Goal: Find specific page/section: Find specific page/section

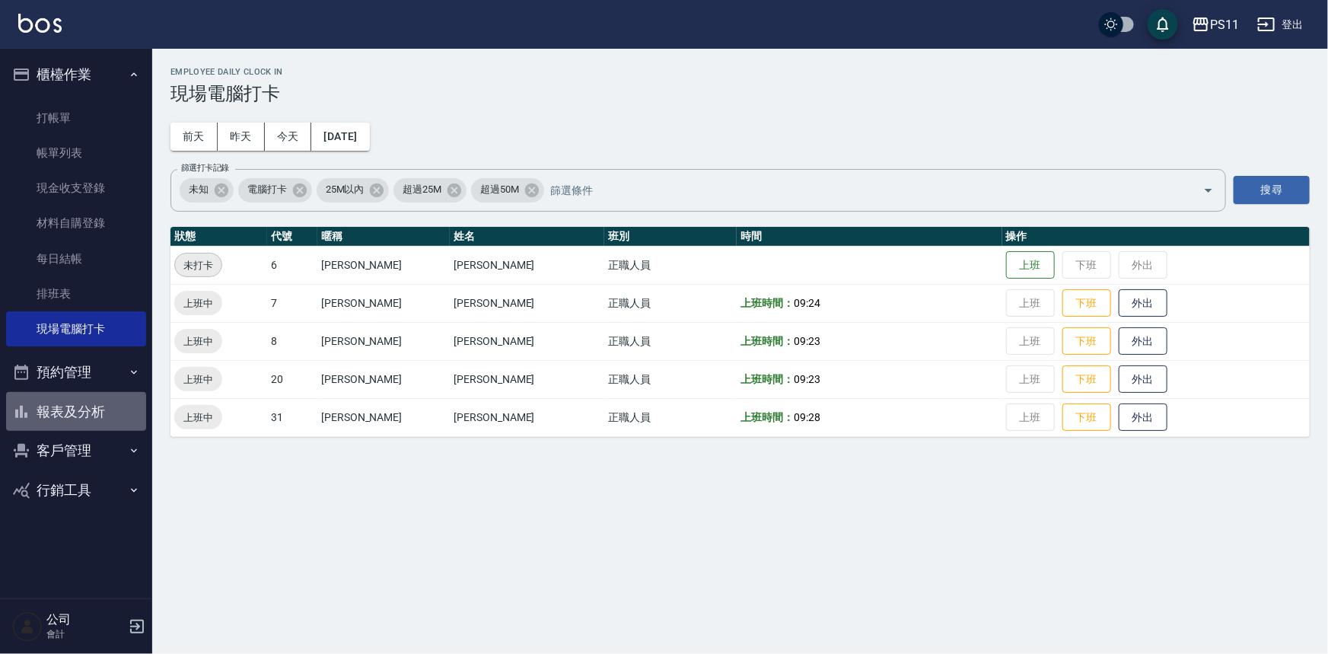
drag, startPoint x: 107, startPoint y: 403, endPoint x: 121, endPoint y: 364, distance: 42.1
click at [107, 403] on button "報表及分析" at bounding box center [76, 412] width 140 height 40
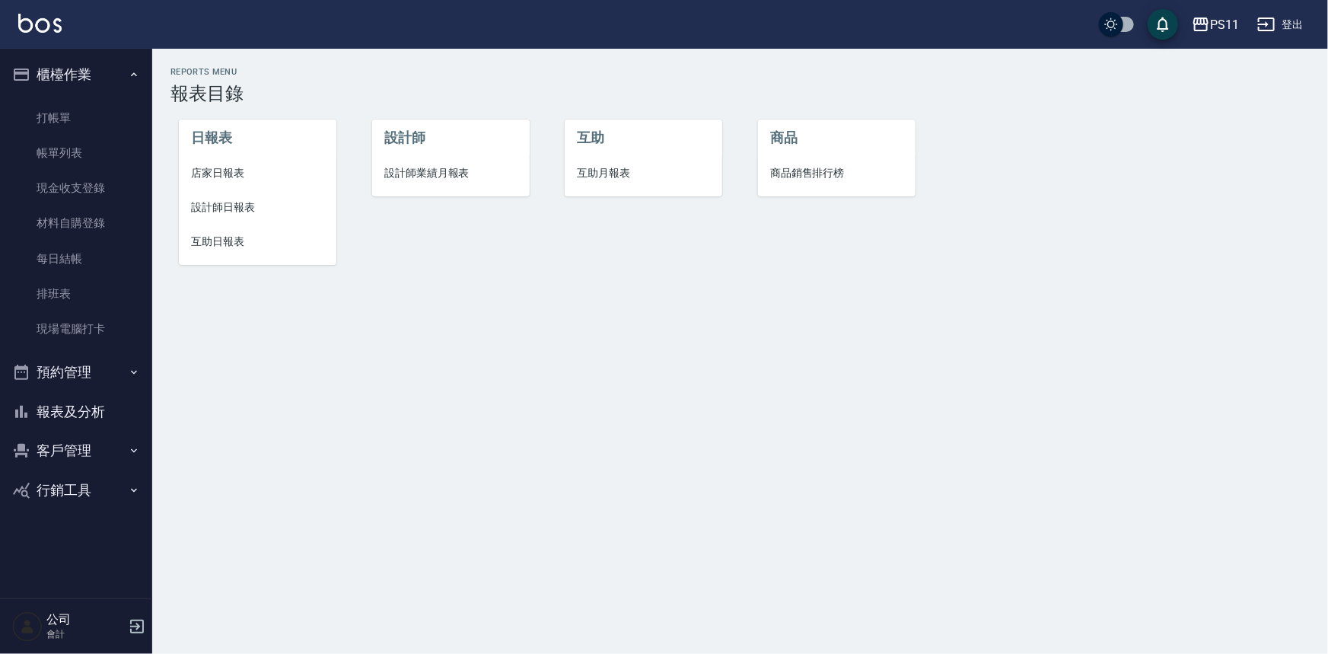
click at [240, 242] on span "互助日報表" at bounding box center [257, 242] width 133 height 16
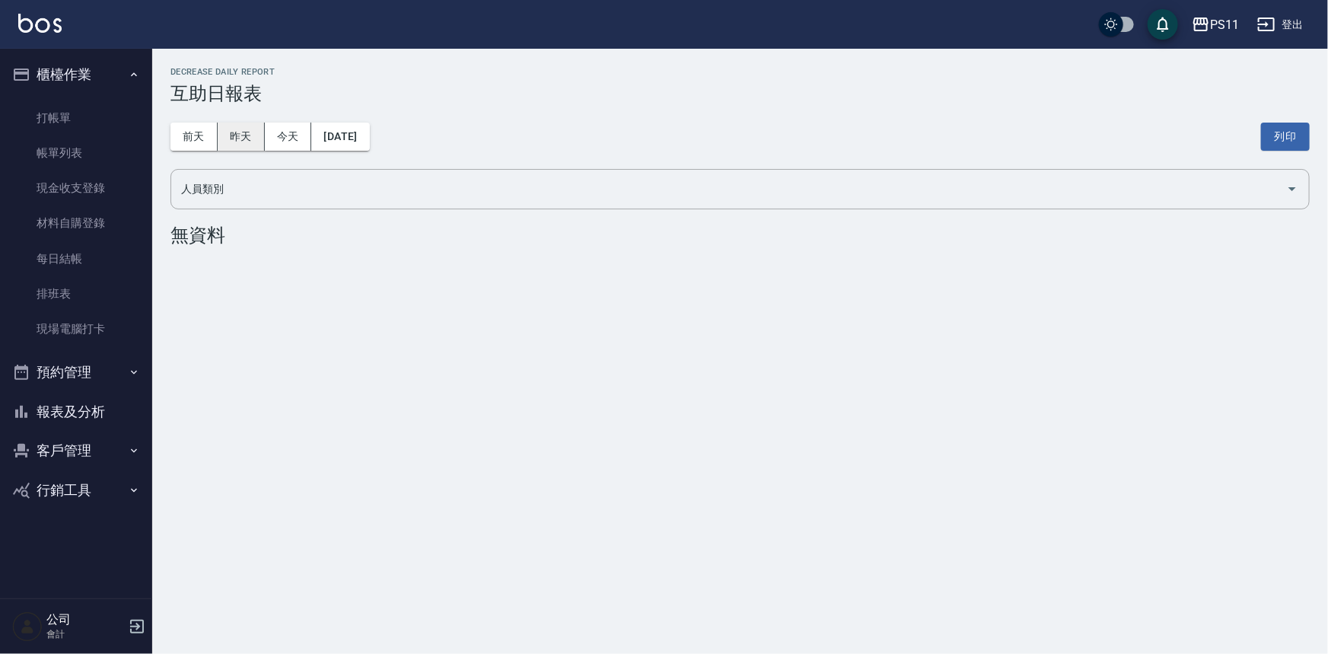
click at [238, 140] on button "昨天" at bounding box center [241, 137] width 47 height 28
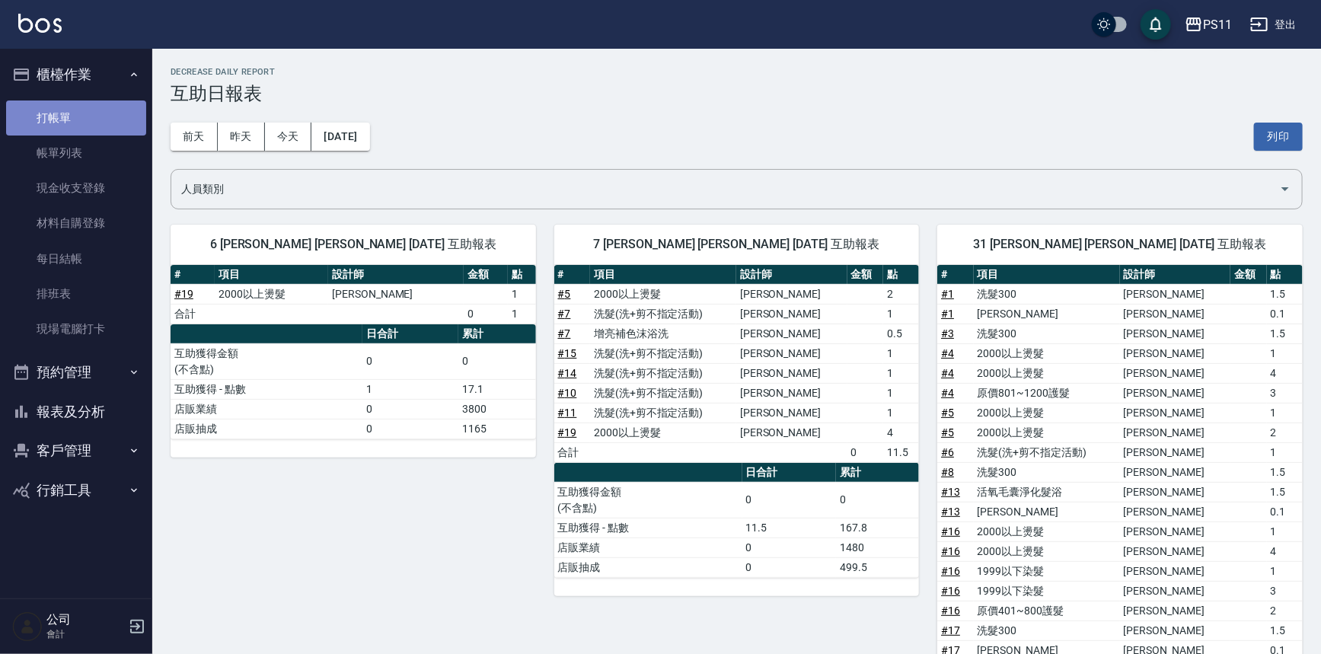
click at [81, 116] on link "打帳單" at bounding box center [76, 117] width 140 height 35
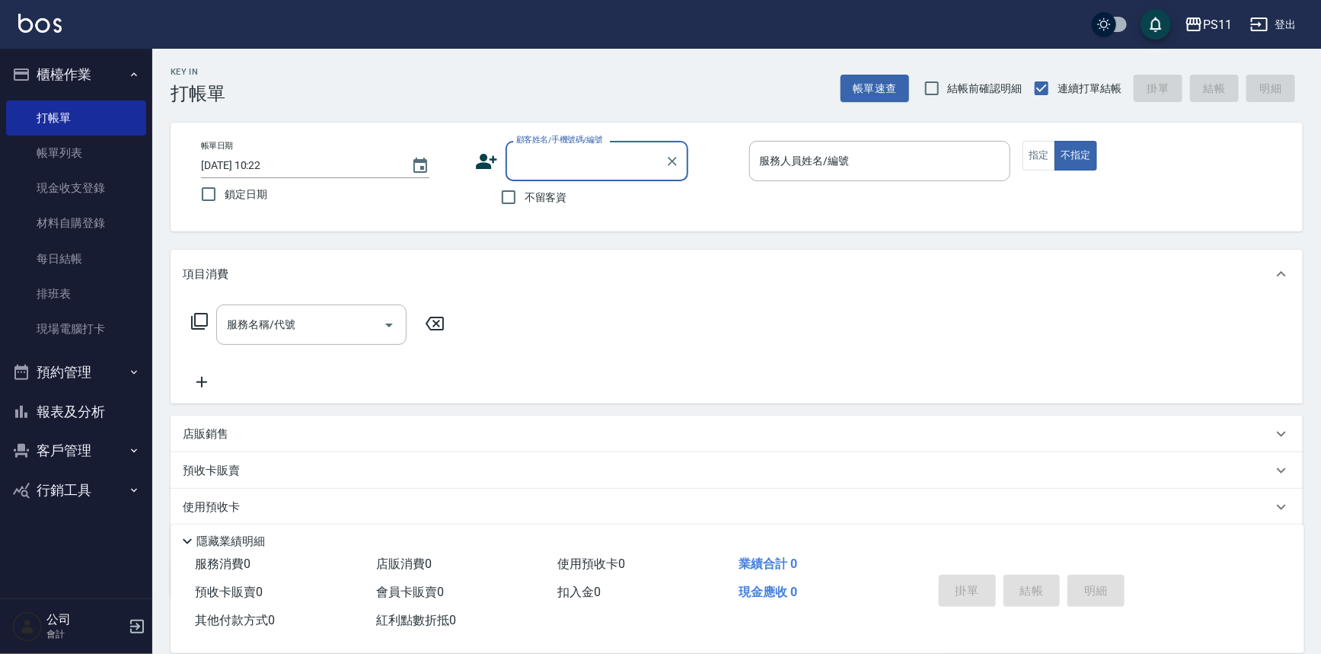
click at [62, 440] on button "客戶管理" at bounding box center [76, 451] width 140 height 40
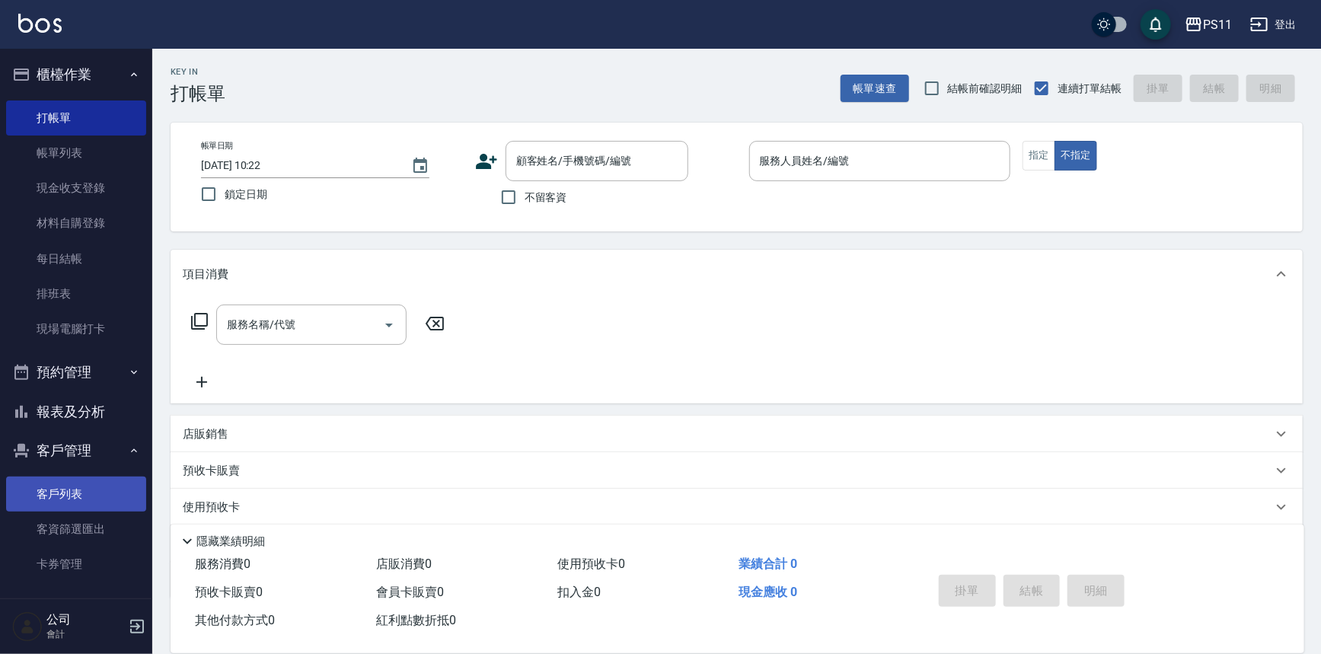
click at [69, 482] on link "客戶列表" at bounding box center [76, 494] width 140 height 35
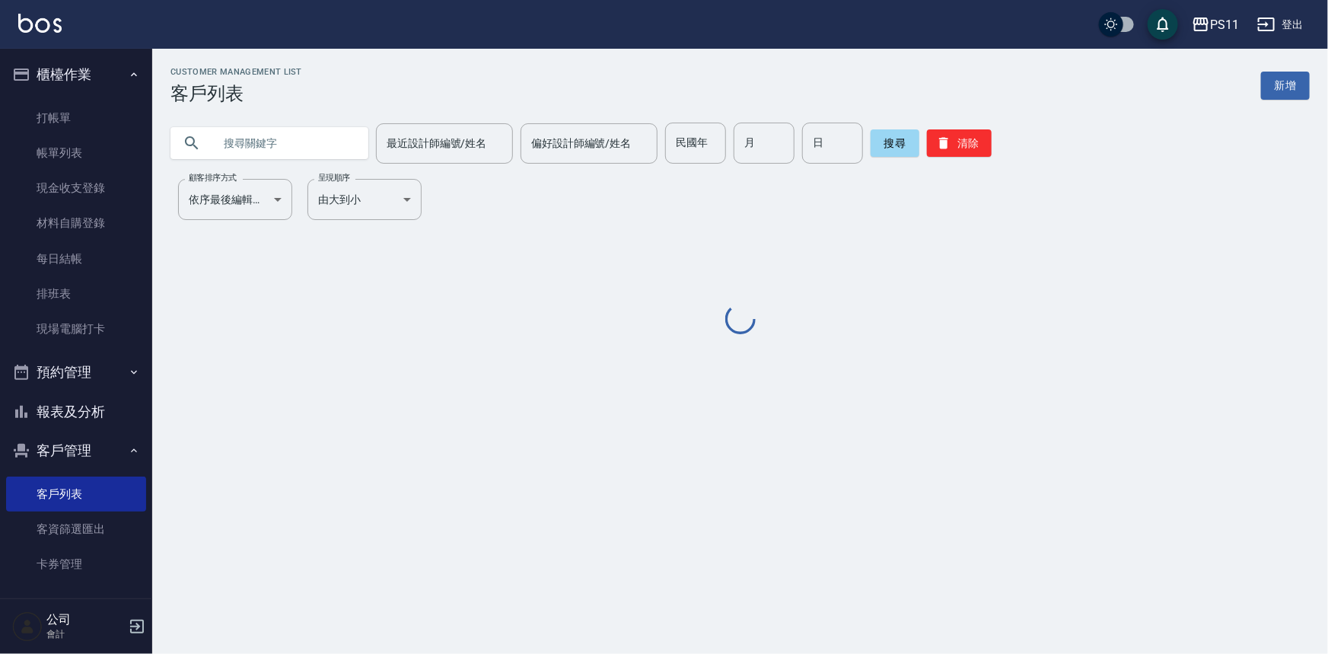
click at [290, 148] on input "text" at bounding box center [284, 143] width 143 height 41
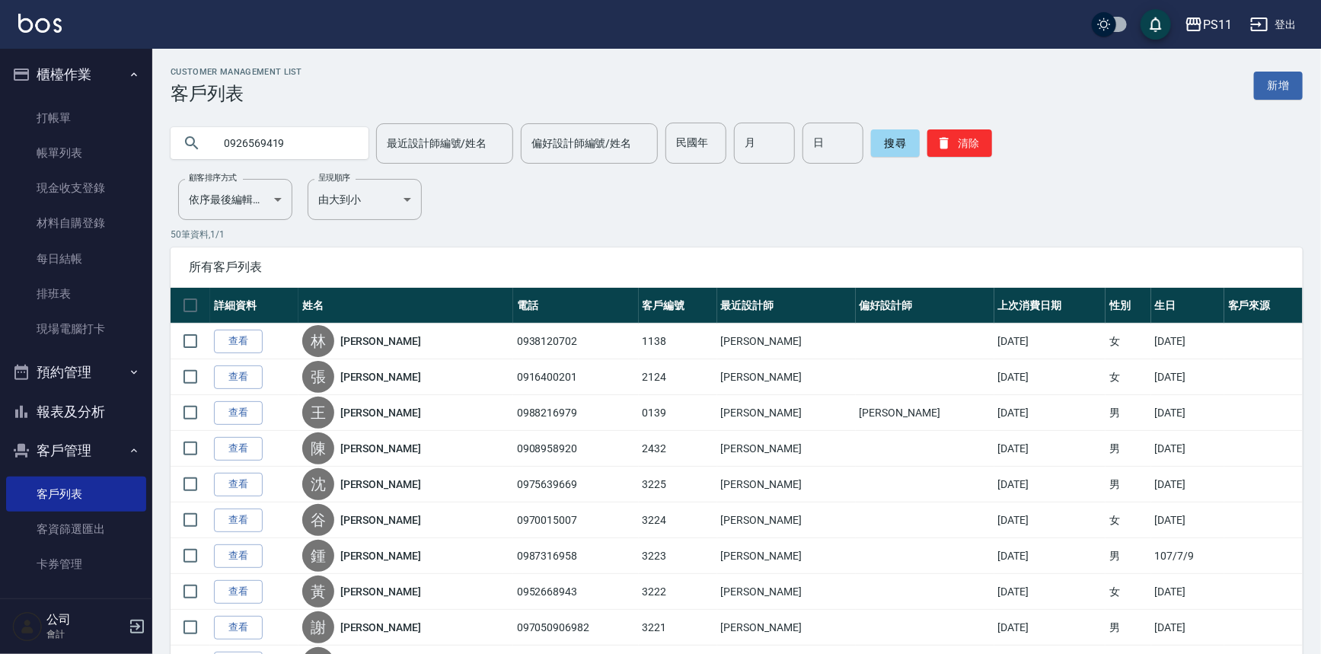
type input "0926569419"
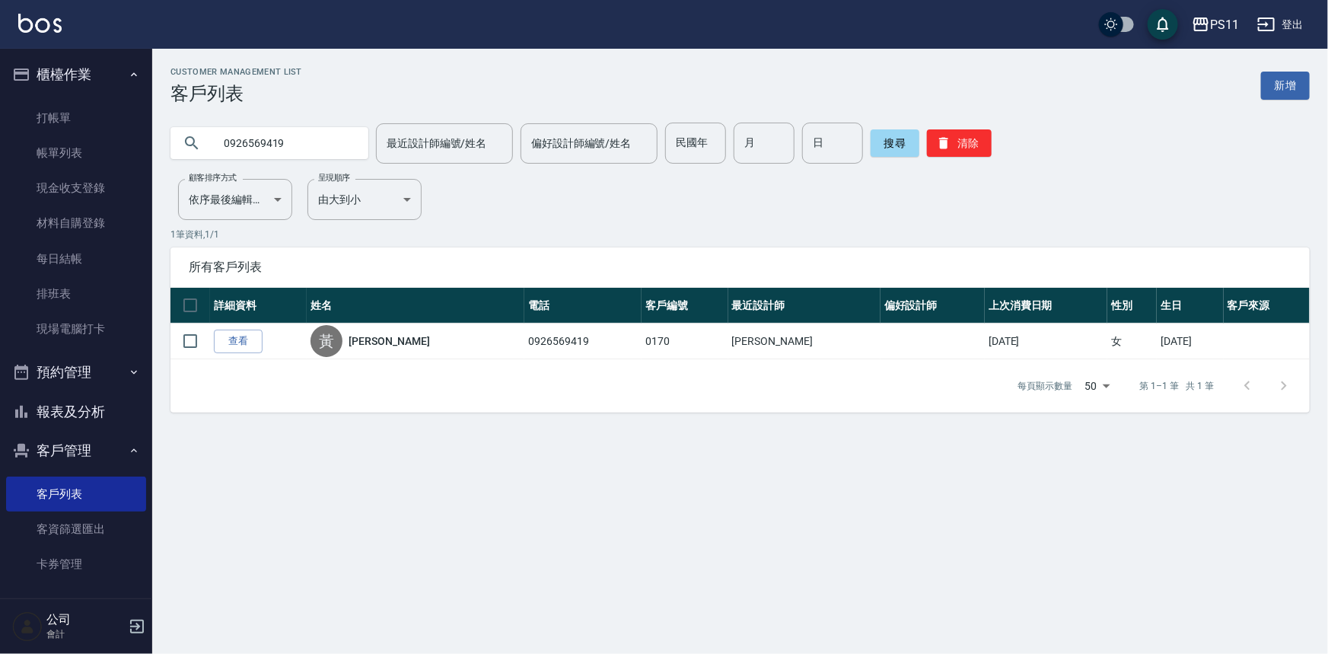
click at [69, 442] on button "客戶管理" at bounding box center [76, 451] width 140 height 40
click at [94, 403] on button "報表及分析" at bounding box center [76, 412] width 140 height 40
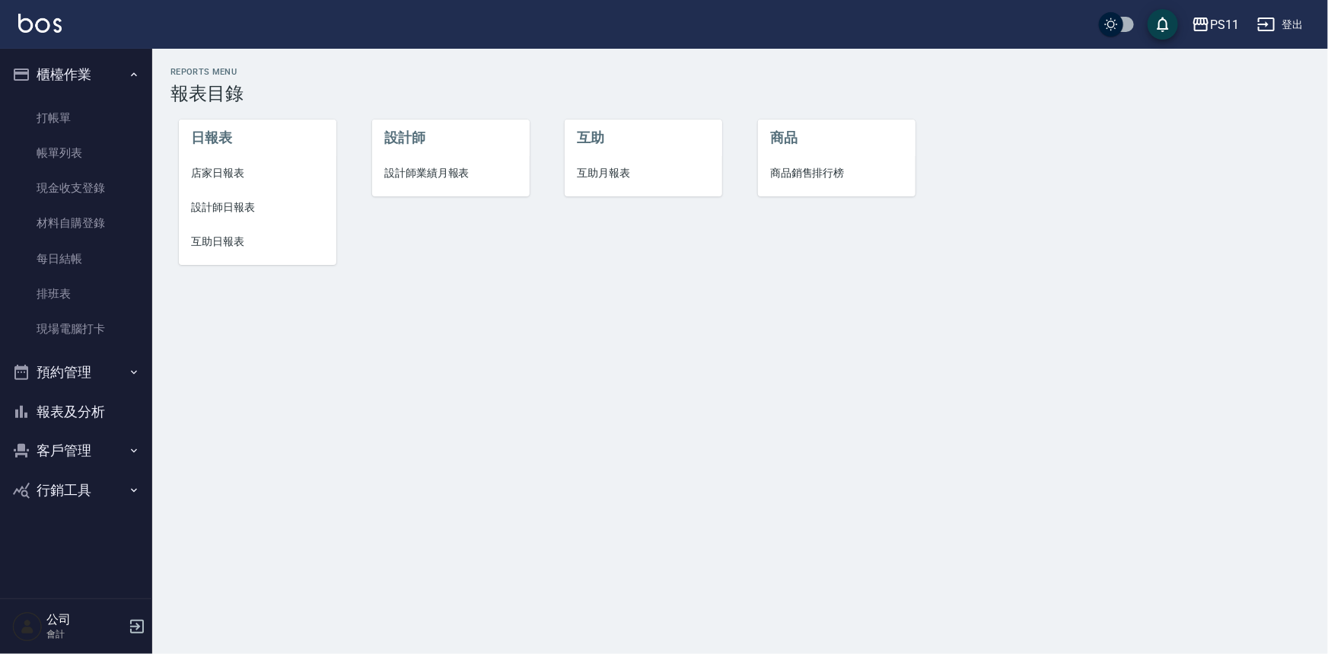
click at [198, 257] on li "互助日報表" at bounding box center [258, 242] width 158 height 34
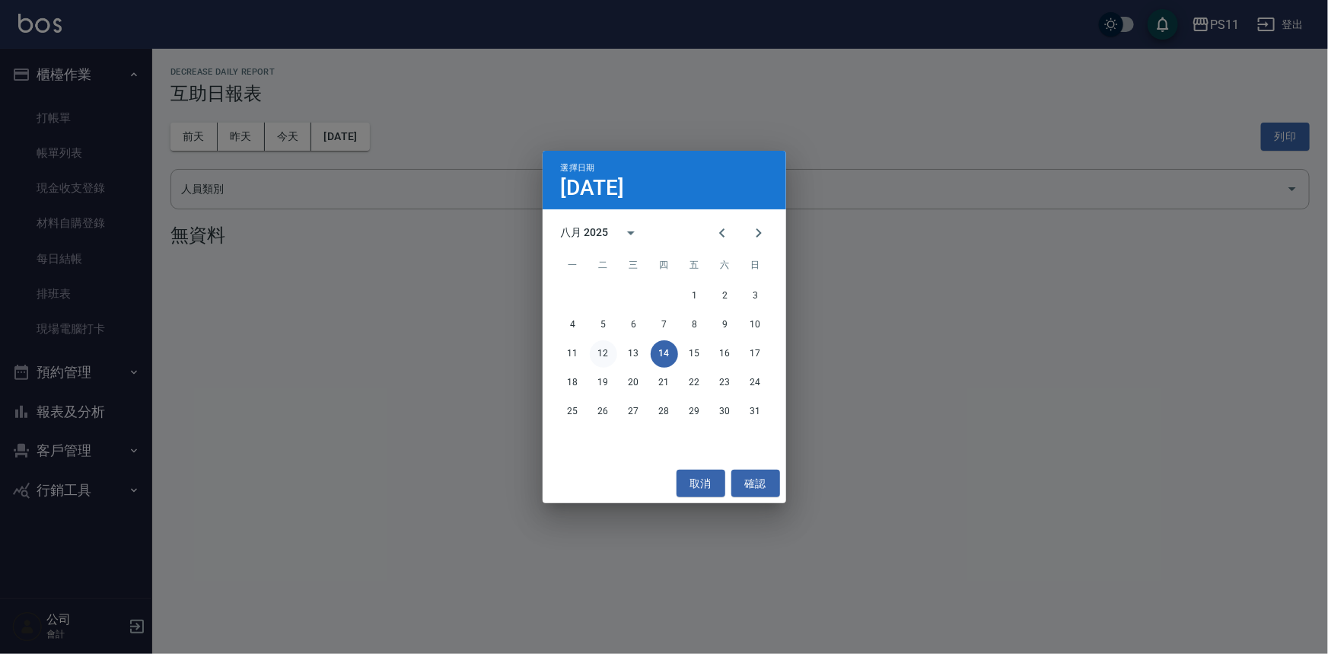
click at [614, 357] on button "12" at bounding box center [603, 353] width 27 height 27
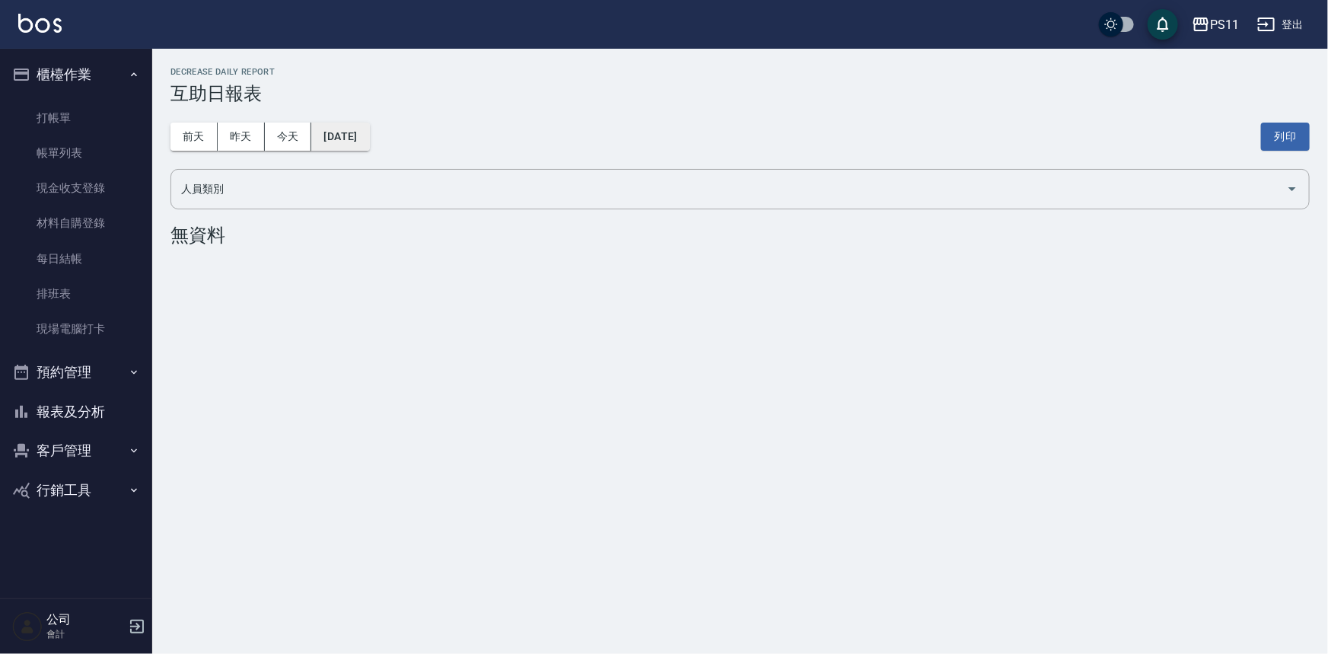
click at [369, 145] on button "2025/08/12" at bounding box center [340, 137] width 58 height 28
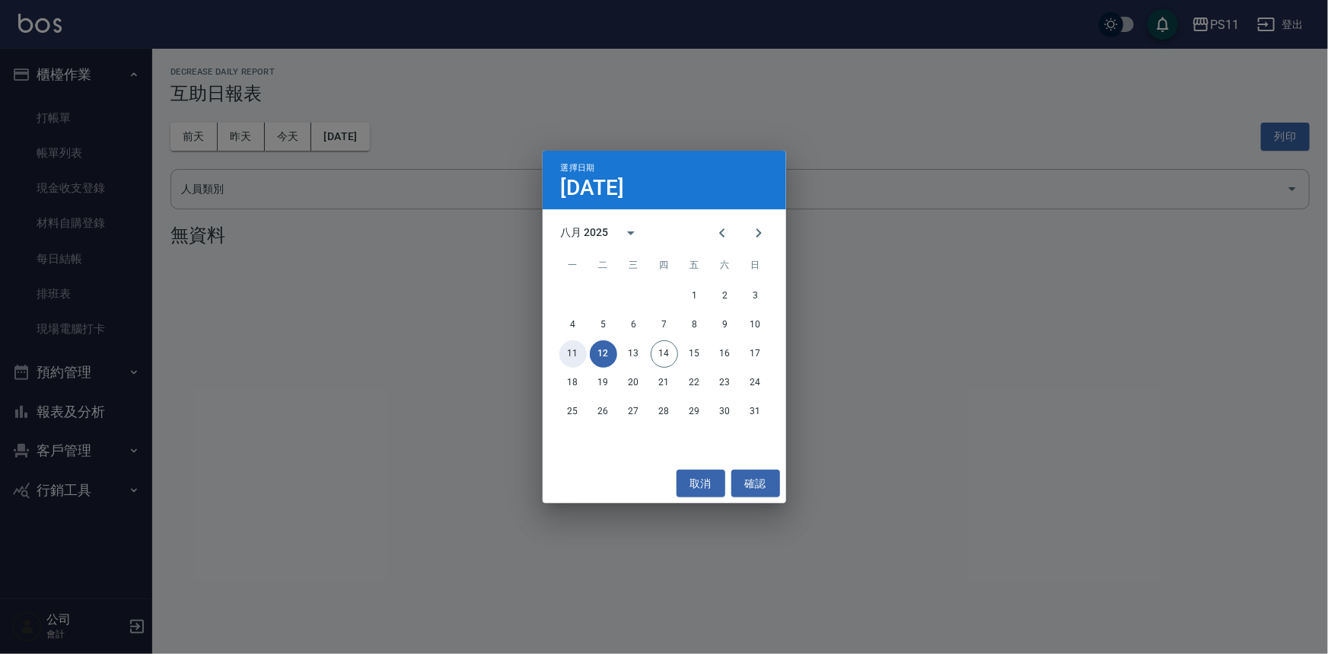
click at [569, 351] on button "11" at bounding box center [573, 353] width 27 height 27
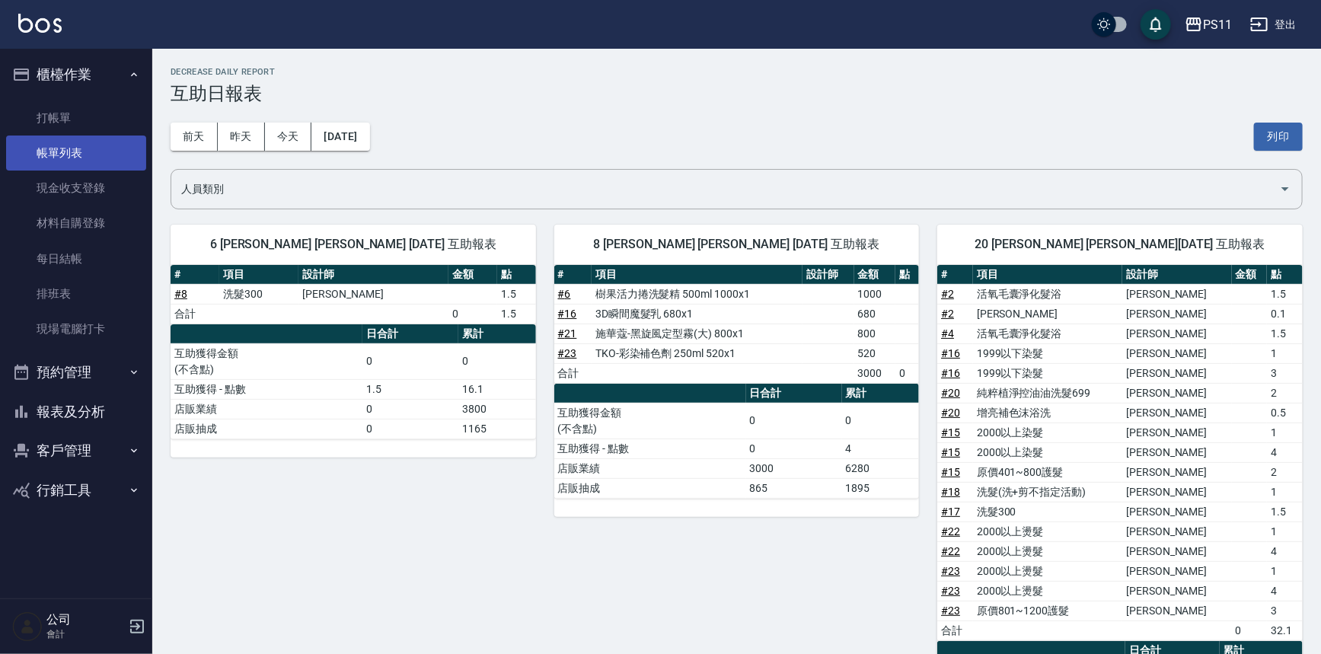
click at [69, 164] on link "帳單列表" at bounding box center [76, 153] width 140 height 35
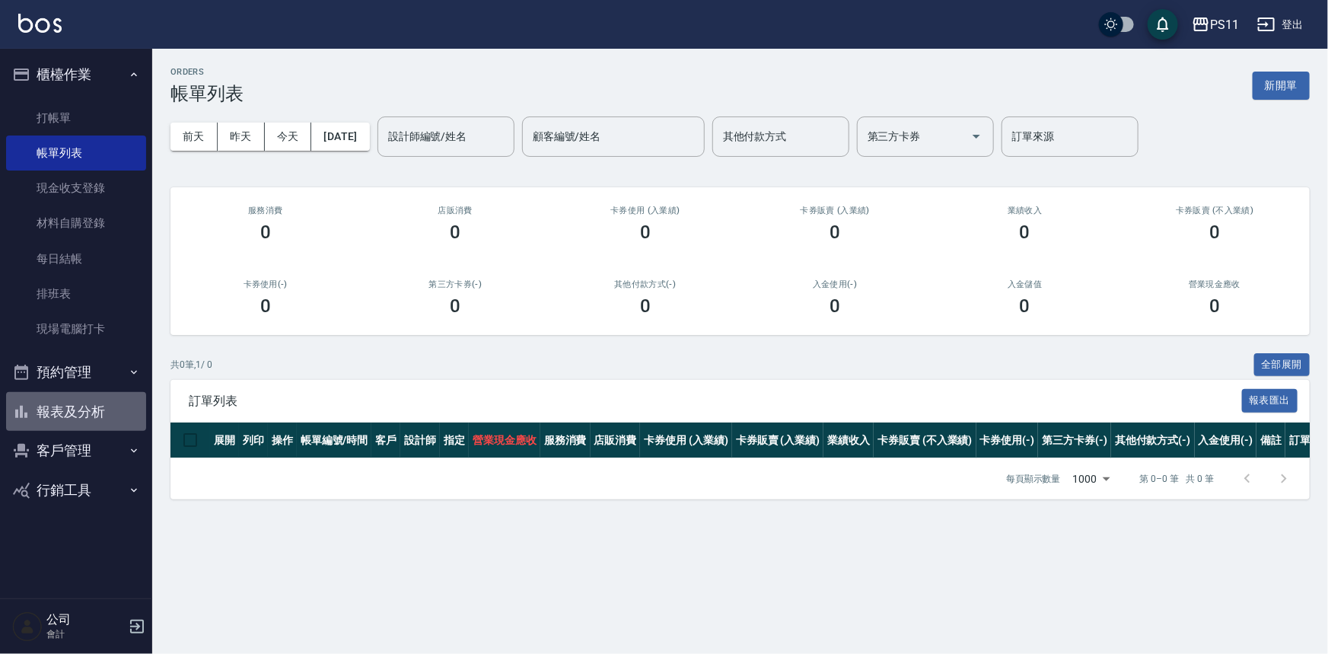
click at [74, 400] on button "報表及分析" at bounding box center [76, 412] width 140 height 40
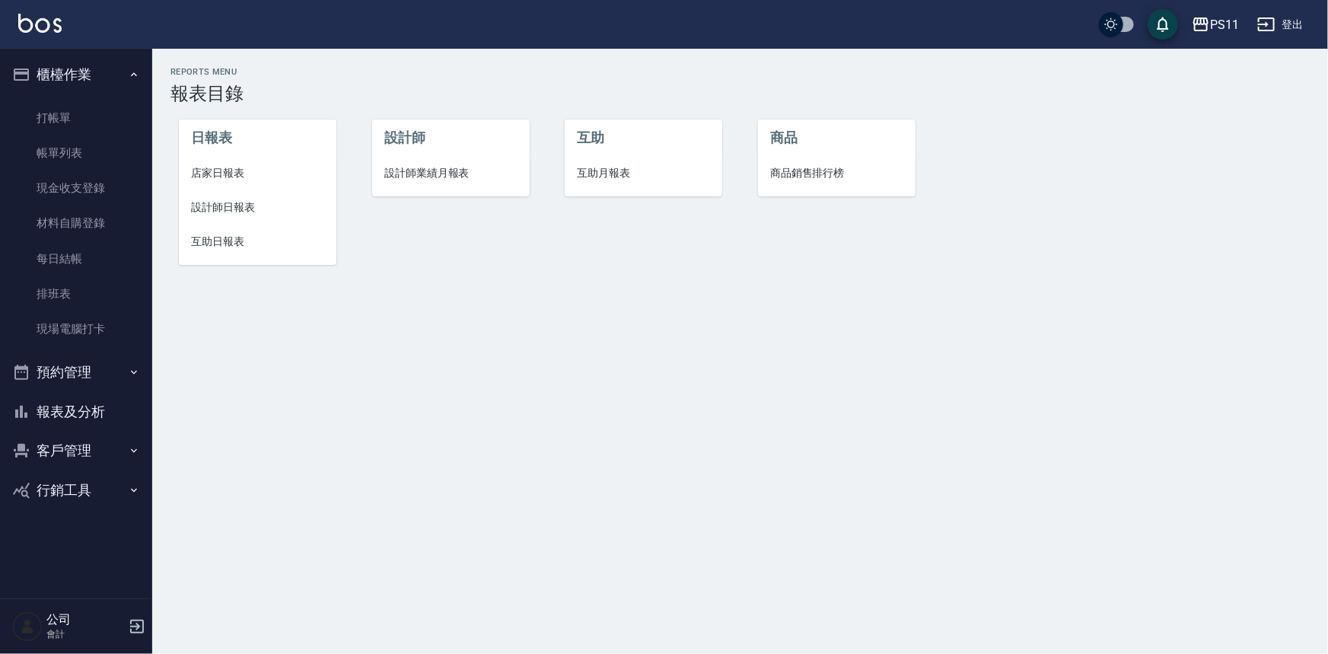
click at [216, 213] on span "設計師日報表" at bounding box center [257, 207] width 133 height 16
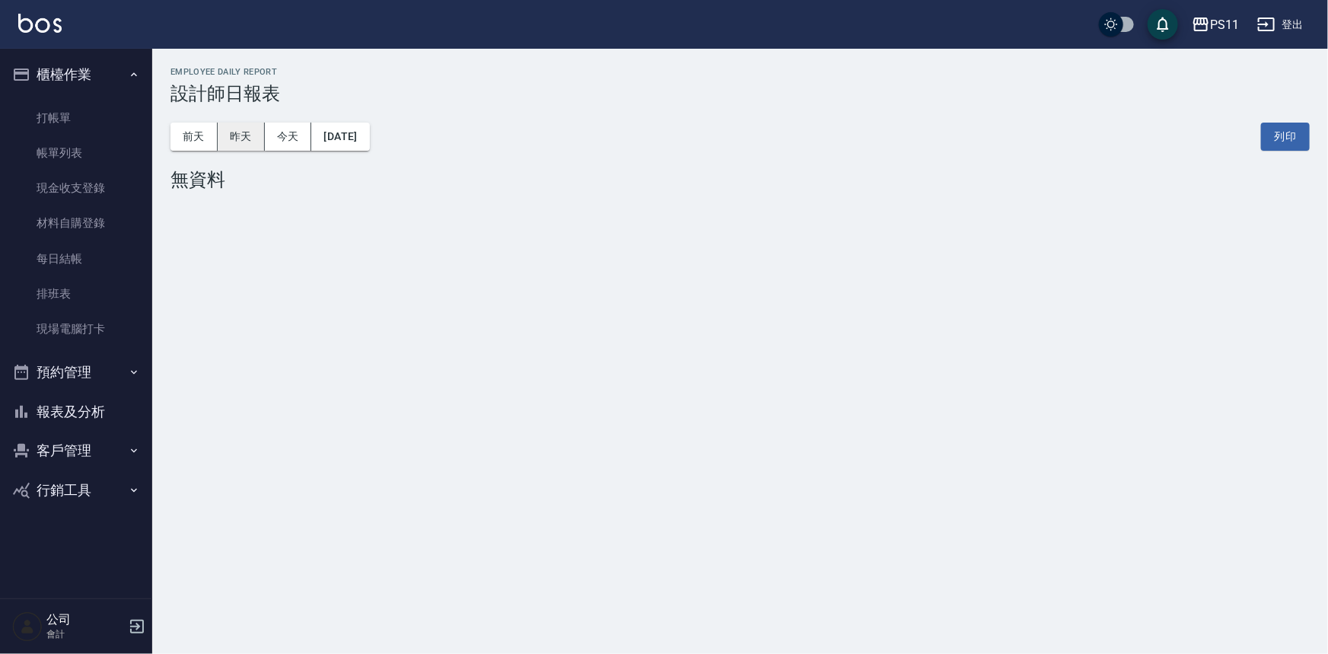
click at [237, 145] on button "昨天" at bounding box center [241, 137] width 47 height 28
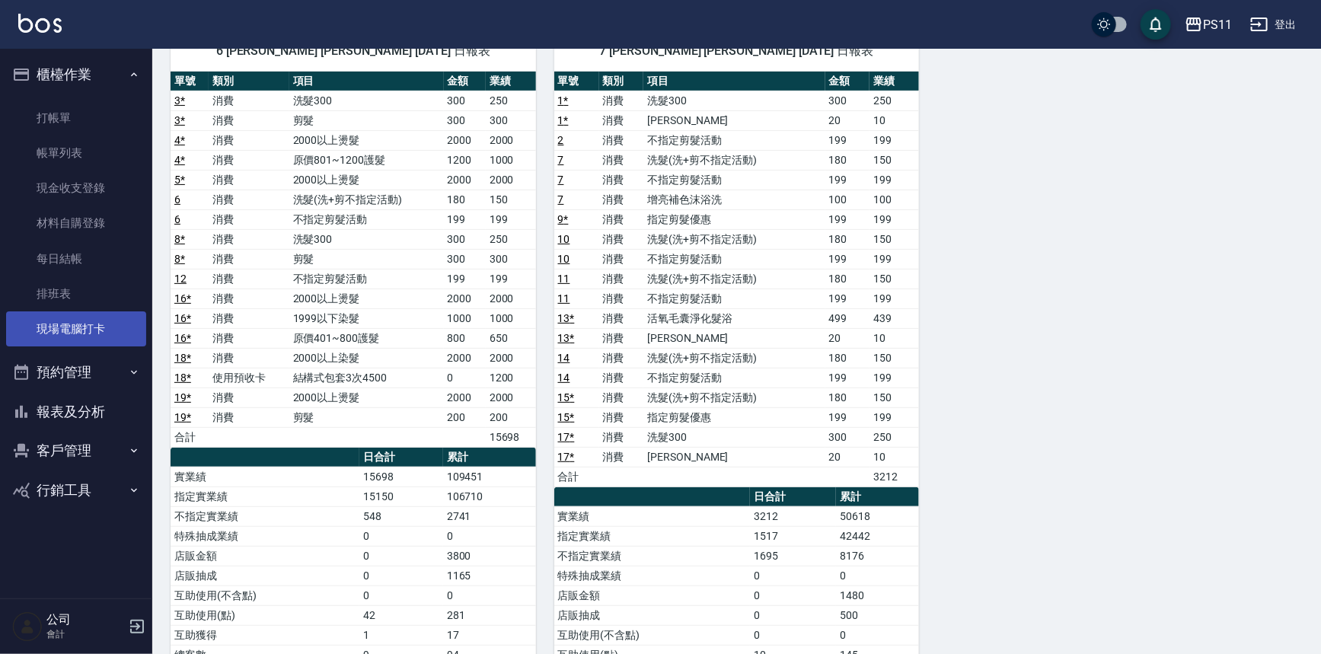
scroll to position [69, 0]
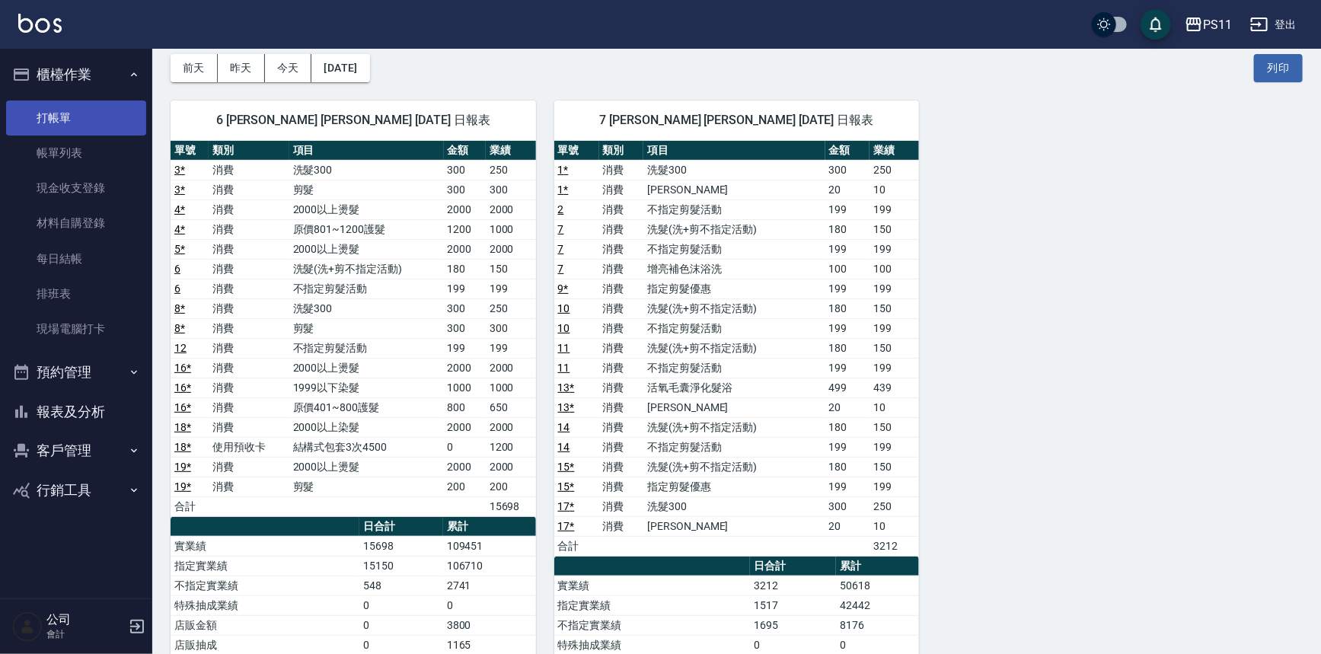
click at [47, 113] on link "打帳單" at bounding box center [76, 117] width 140 height 35
